Goal: Navigation & Orientation: Find specific page/section

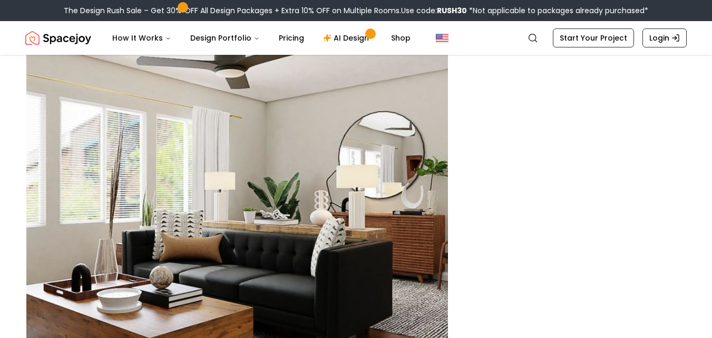
scroll to position [3669, 0]
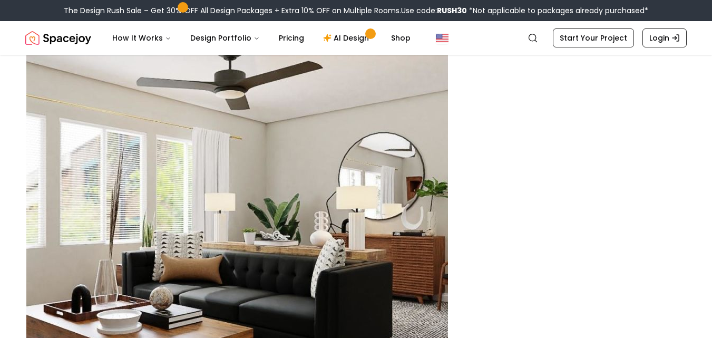
click at [60, 83] on img at bounding box center [237, 217] width 422 height 422
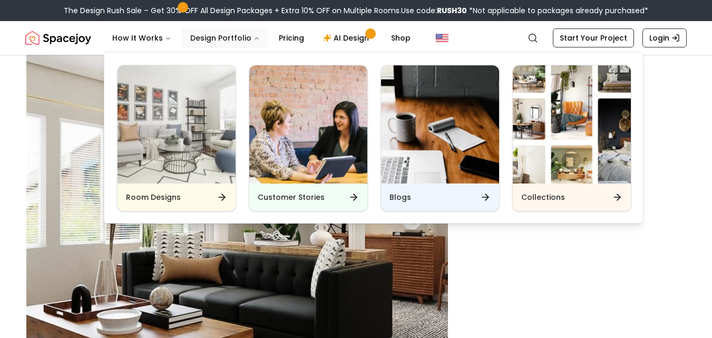
click at [255, 39] on icon "Main" at bounding box center [256, 39] width 3 height 2
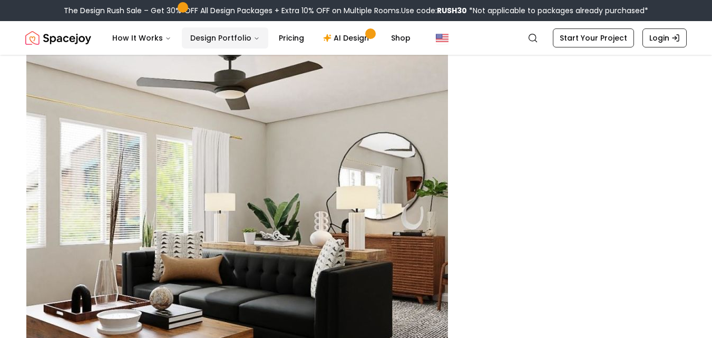
click at [254, 39] on icon "Main" at bounding box center [257, 38] width 6 height 6
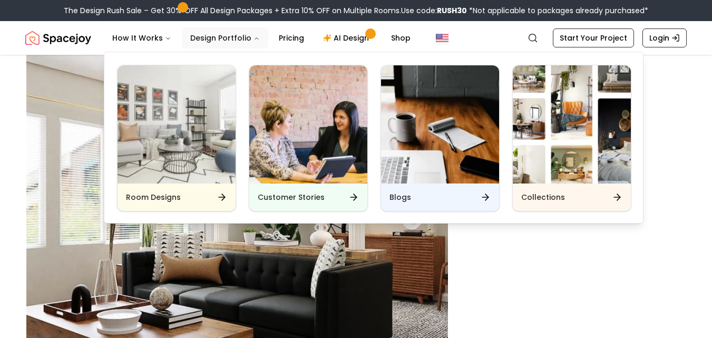
click at [219, 37] on button "Design Portfolio" at bounding box center [225, 37] width 86 height 21
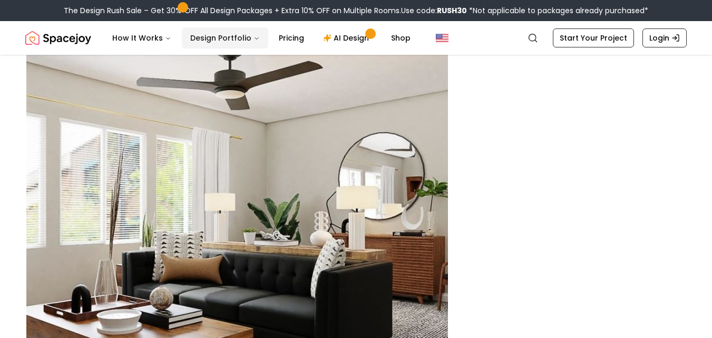
click at [219, 37] on button "Design Portfolio" at bounding box center [225, 37] width 86 height 21
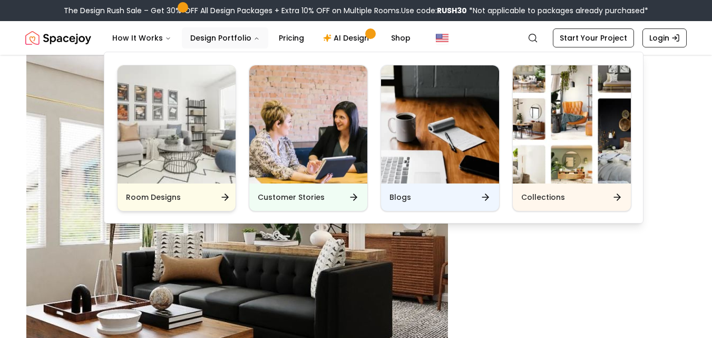
click at [170, 205] on div "Room Designs" at bounding box center [177, 196] width 118 height 27
click at [227, 197] on icon "Main" at bounding box center [225, 197] width 6 height 0
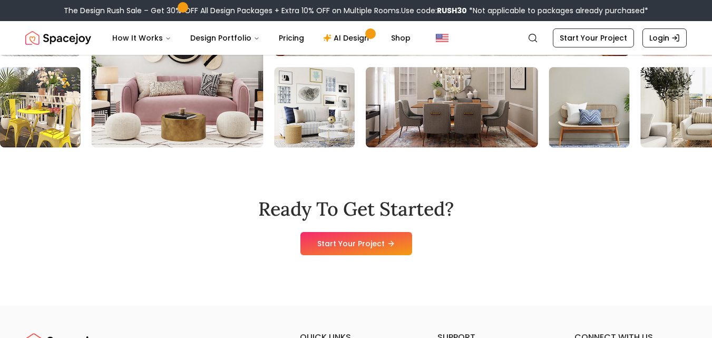
scroll to position [3362, 0]
